Goal: Navigation & Orientation: Find specific page/section

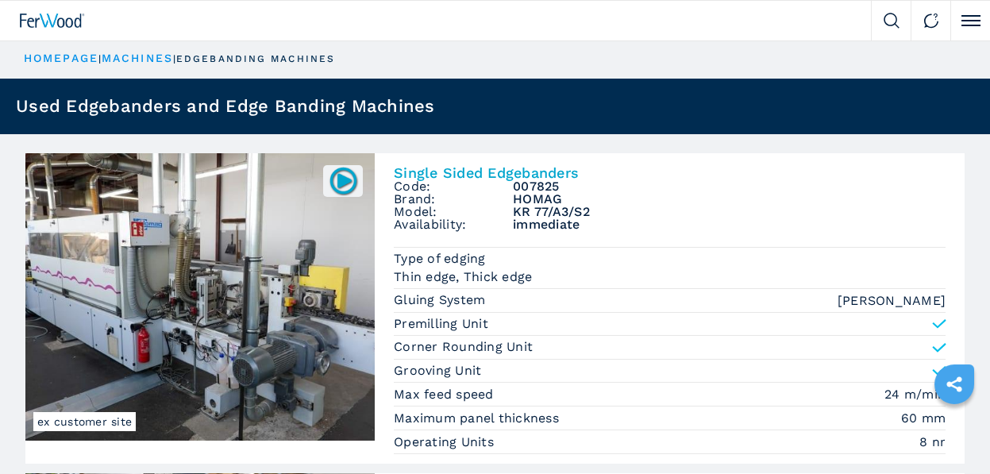
click at [61, 52] on link "HOMEPAGE" at bounding box center [61, 58] width 75 height 13
click at [69, 57] on link "HOMEPAGE" at bounding box center [61, 58] width 75 height 13
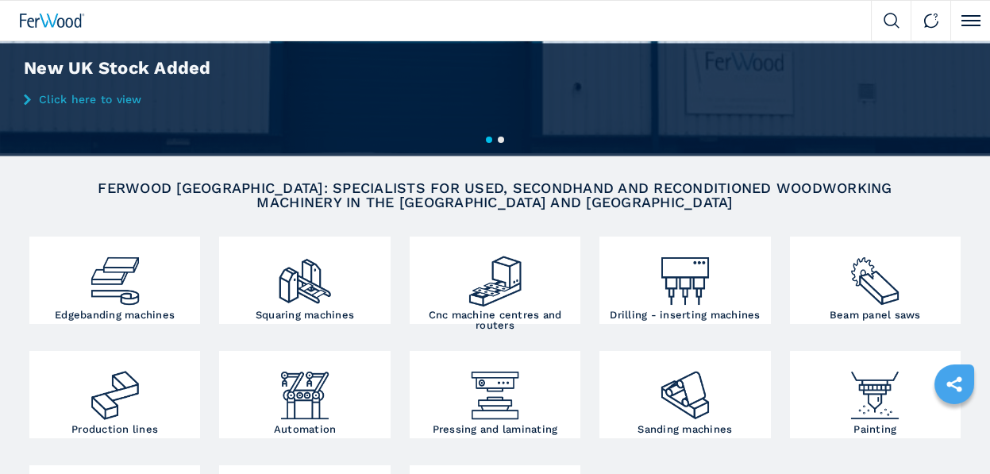
scroll to position [238, 0]
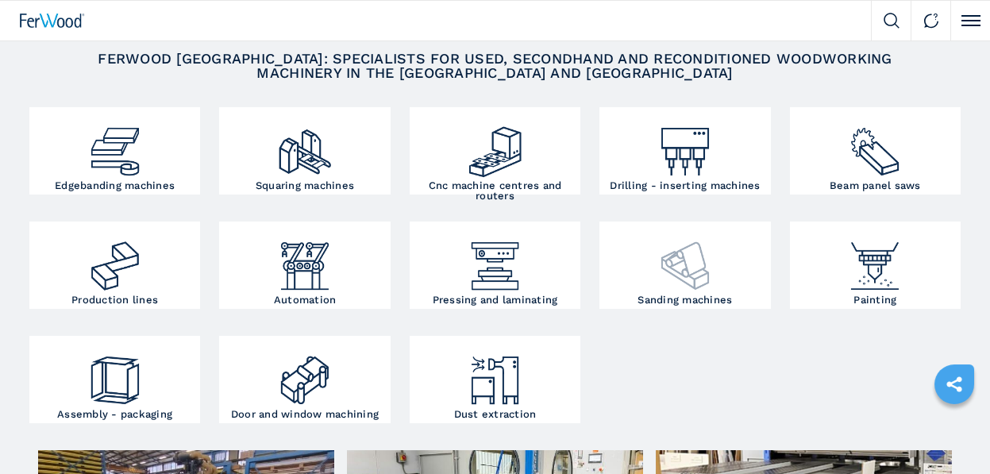
click at [684, 279] on img at bounding box center [685, 260] width 57 height 69
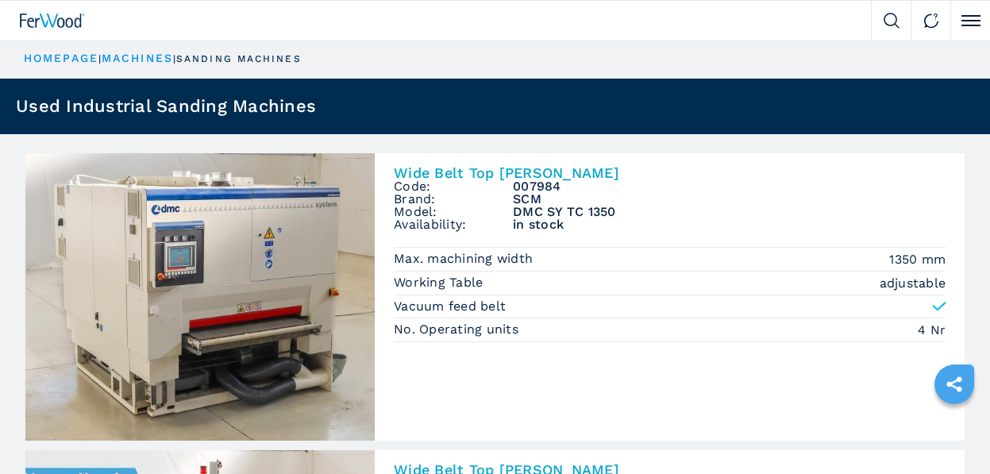
click at [90, 59] on link "HOMEPAGE" at bounding box center [61, 58] width 75 height 13
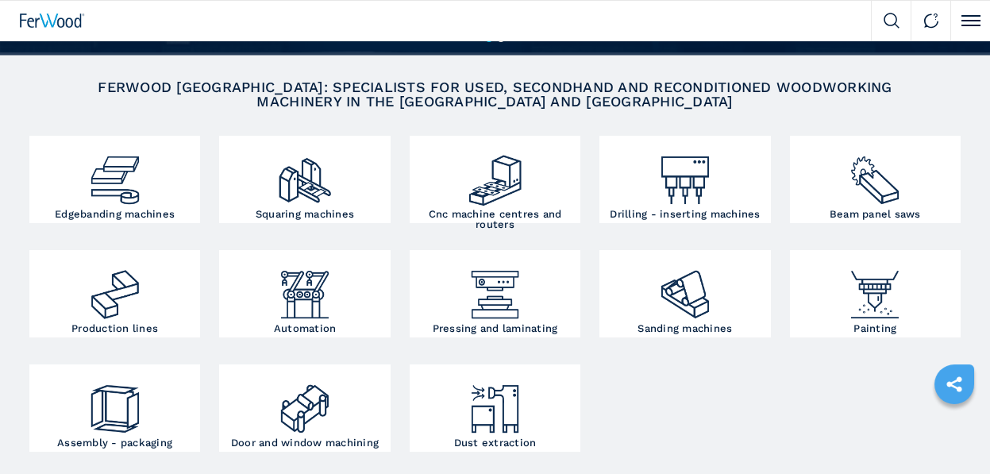
scroll to position [238, 0]
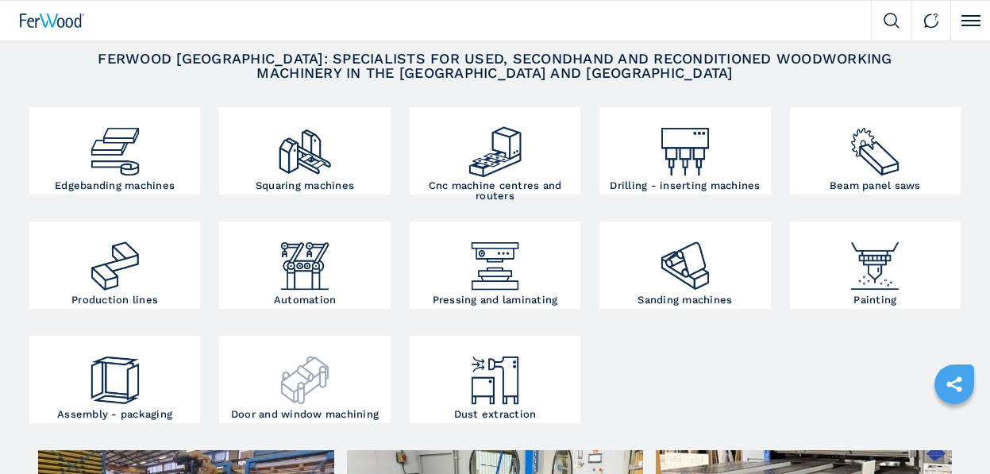
click at [303, 371] on img at bounding box center [304, 374] width 57 height 69
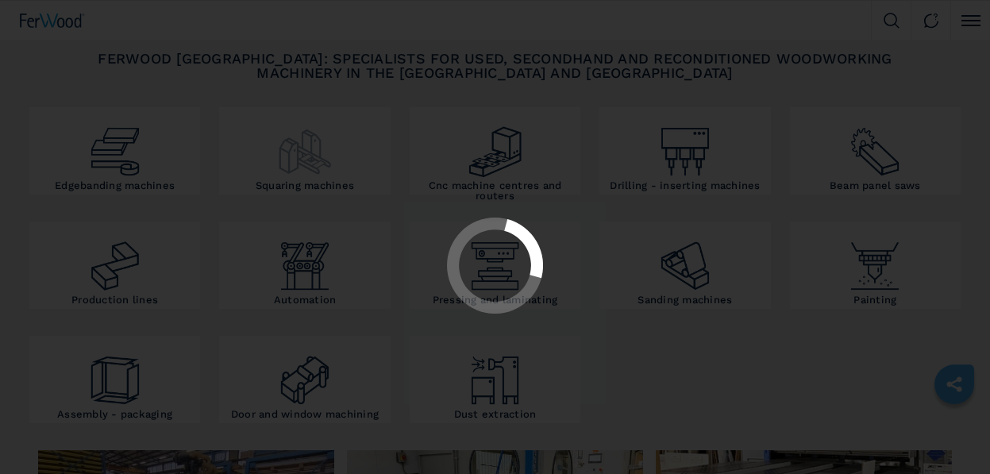
scroll to position [0, 0]
